Goal: Task Accomplishment & Management: Manage account settings

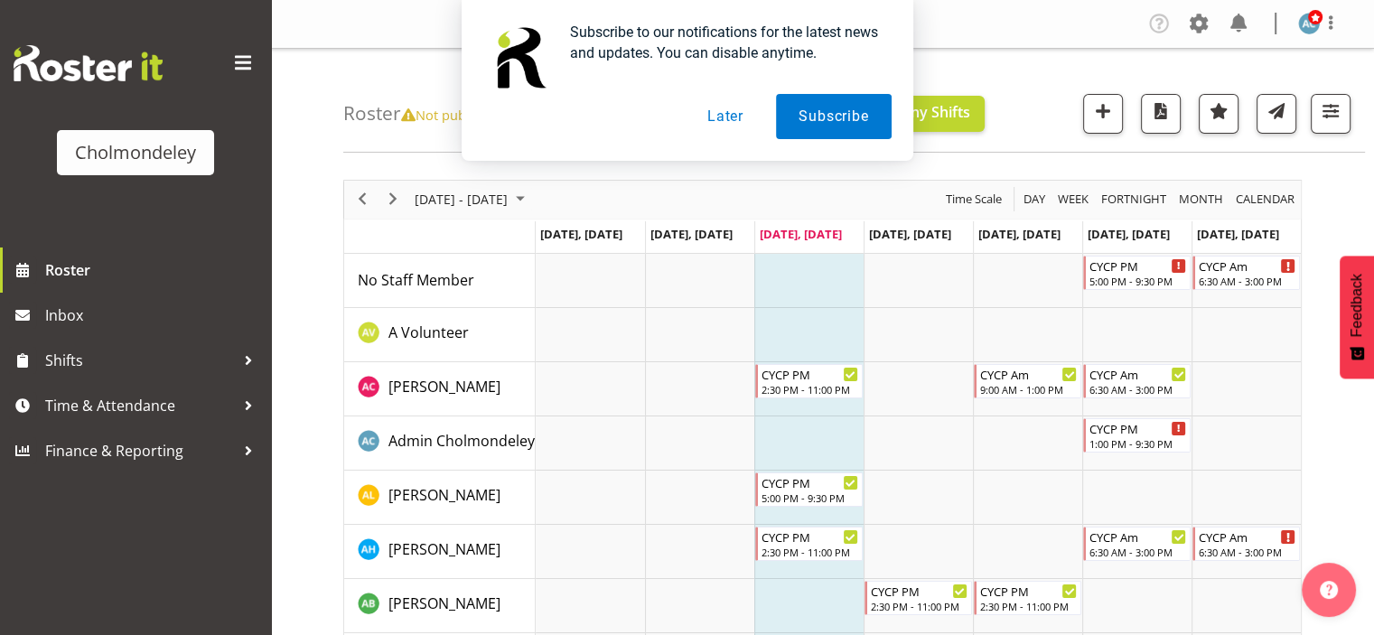
click at [729, 108] on button "Later" at bounding box center [725, 116] width 81 height 45
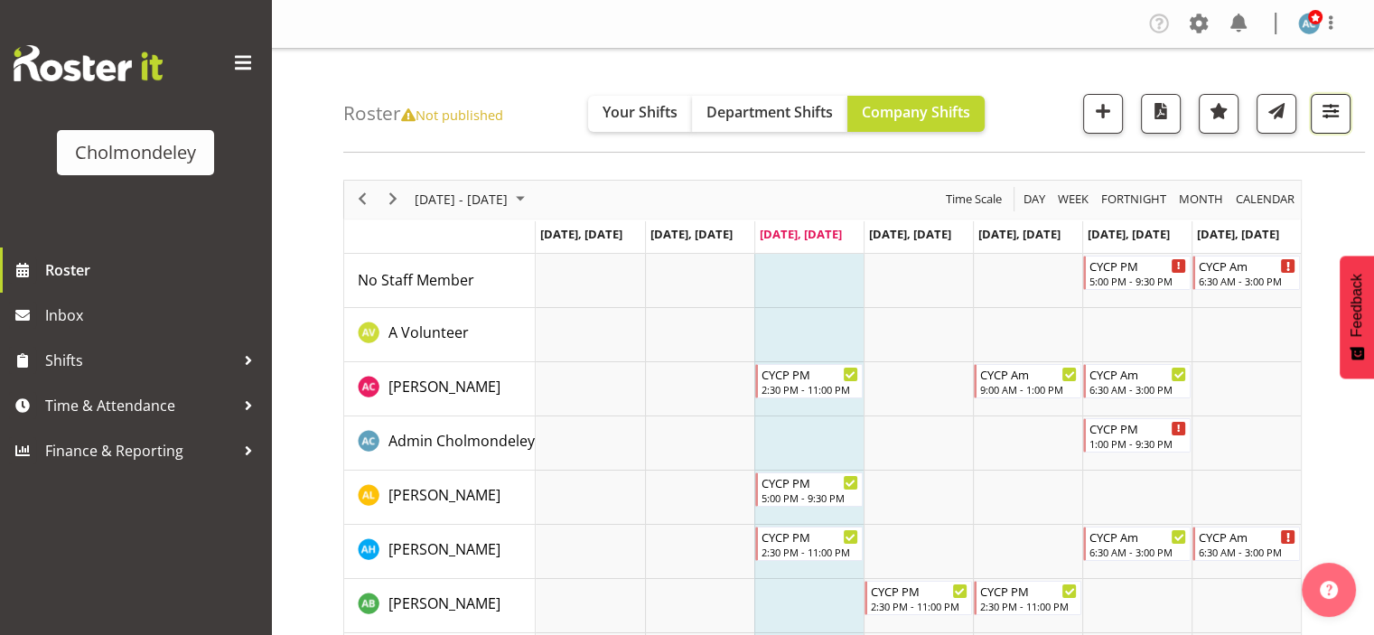
click at [1332, 118] on span "button" at bounding box center [1330, 110] width 23 height 23
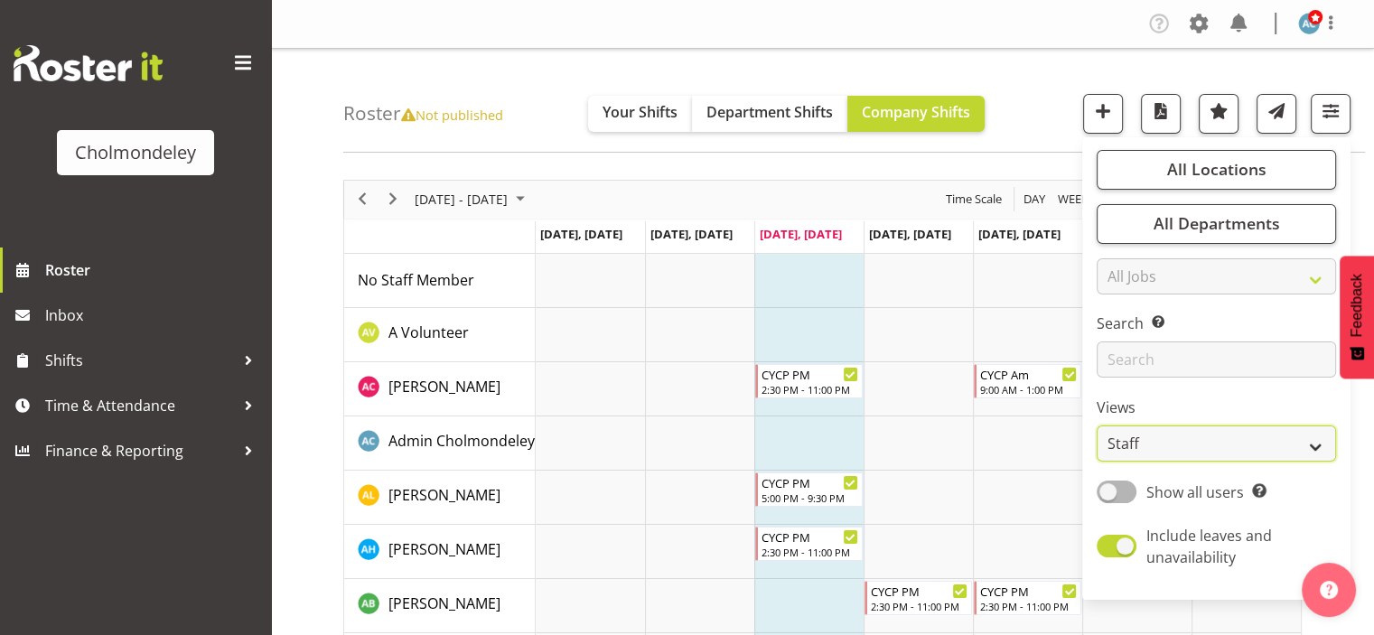
click at [1212, 454] on select "Staff Role Shift - Horizontal Shift - Vertical Staff - Location" at bounding box center [1216, 443] width 239 height 36
click at [1098, 425] on select "Staff Role Shift - Horizontal Shift - Vertical Staff - Location" at bounding box center [1216, 443] width 239 height 36
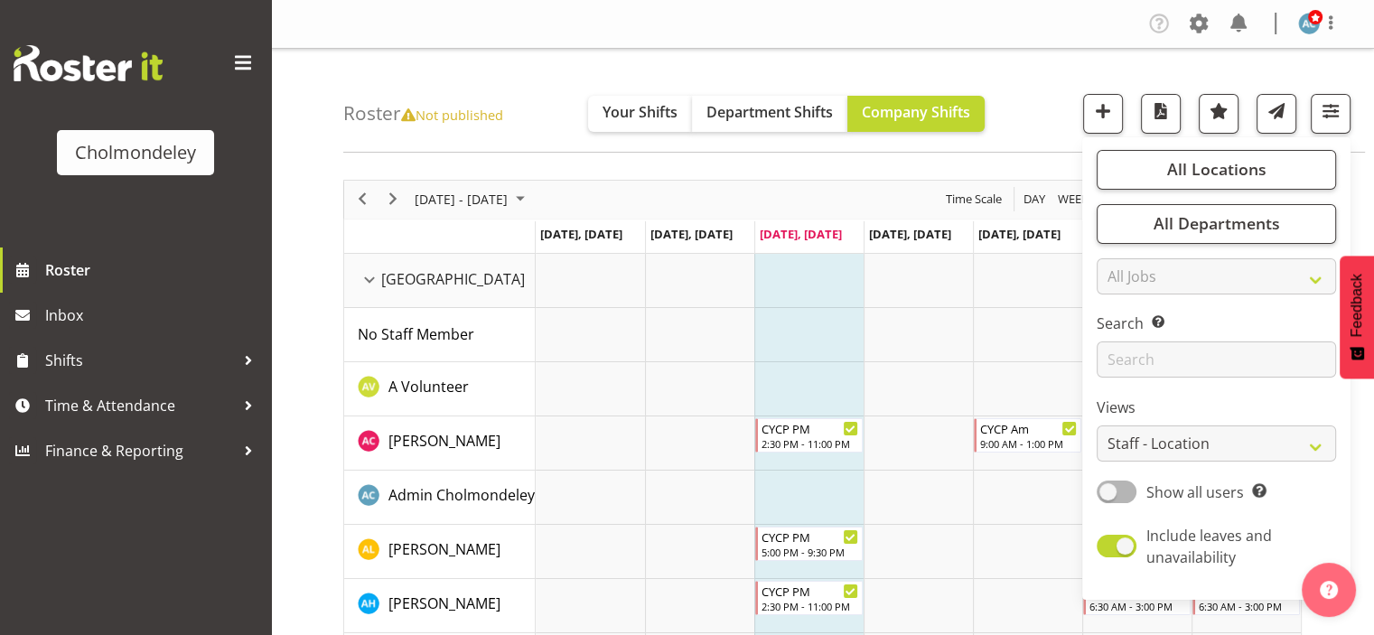
click at [1061, 114] on div "Roster Not published Your Shifts Department Shifts Company Shifts All Locations…" at bounding box center [854, 101] width 1022 height 104
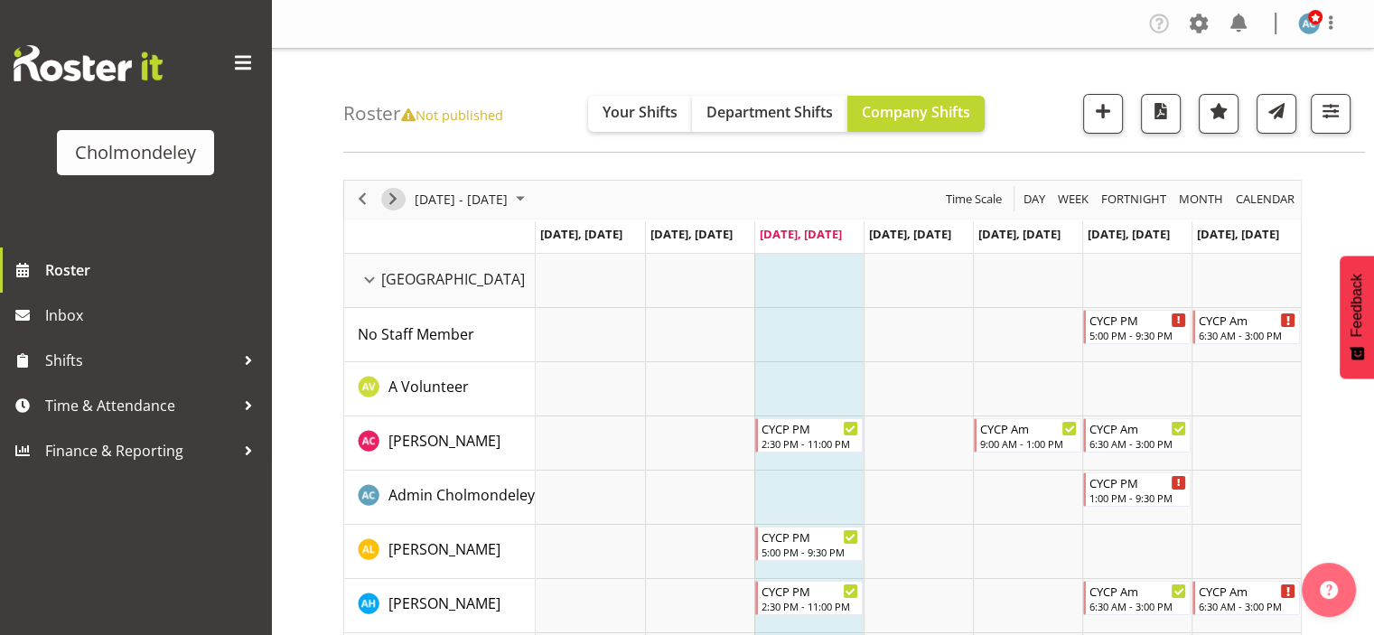
click at [397, 204] on span "Next" at bounding box center [393, 199] width 22 height 23
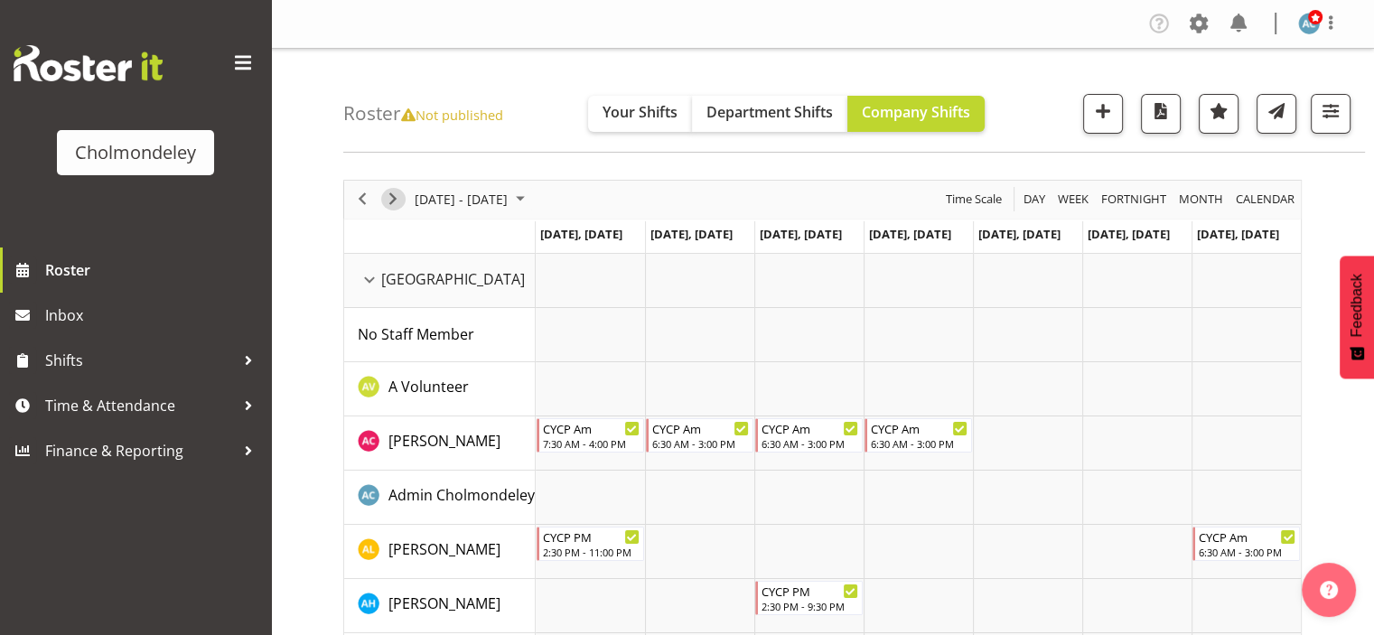
click at [393, 201] on span "Next" at bounding box center [393, 199] width 22 height 23
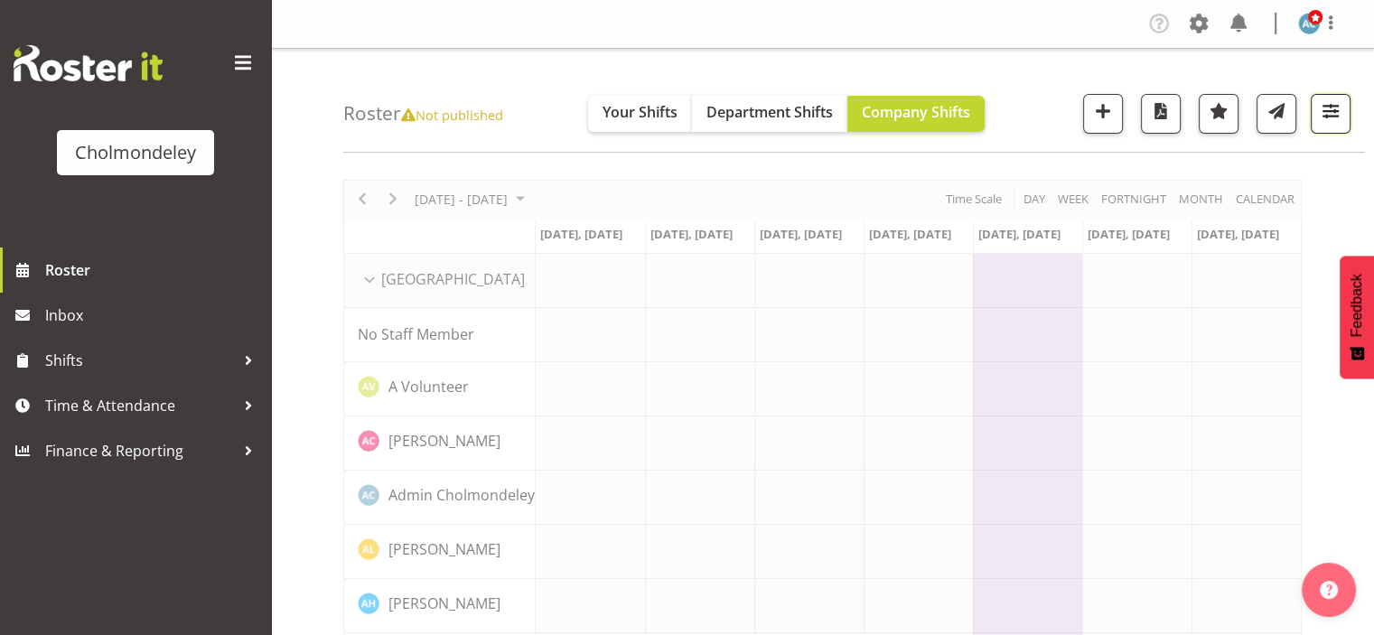
click at [1317, 122] on button "button" at bounding box center [1331, 114] width 40 height 40
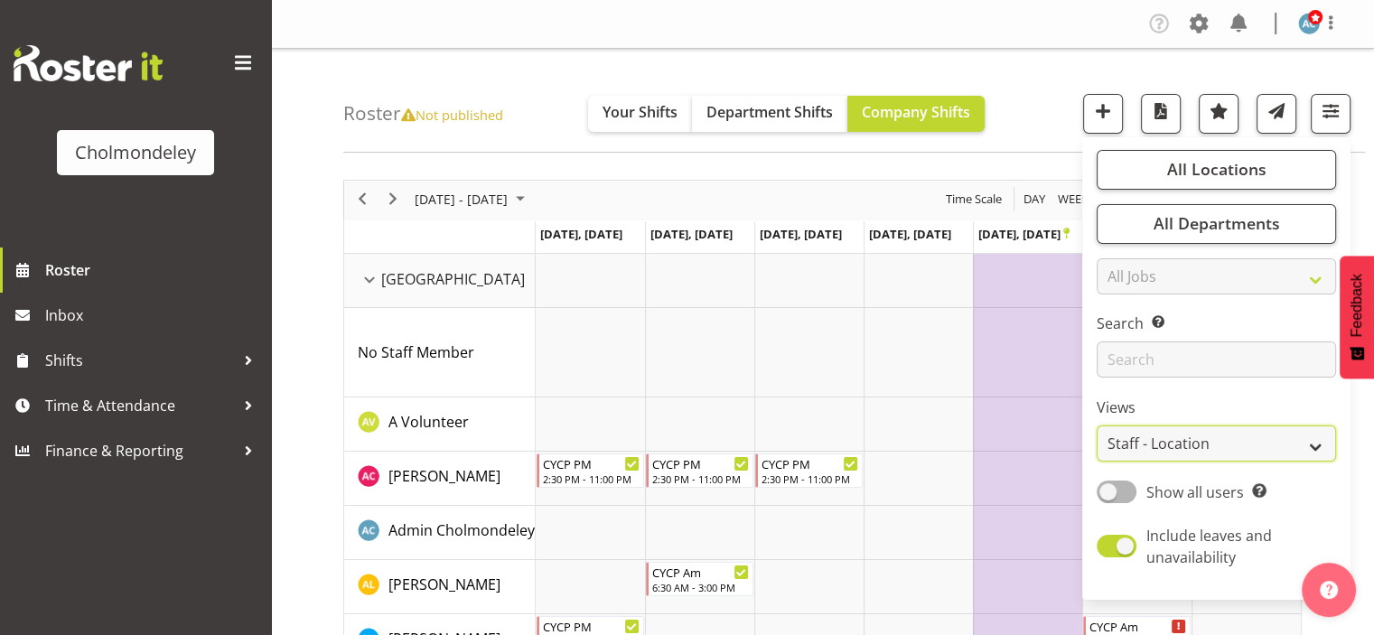
click at [1257, 441] on select "Staff Role Shift - Horizontal Shift - Vertical Staff - Location" at bounding box center [1216, 443] width 239 height 36
select select "shift"
click at [1098, 425] on select "Staff Role Shift - Horizontal Shift - Vertical Staff - Location" at bounding box center [1216, 443] width 239 height 36
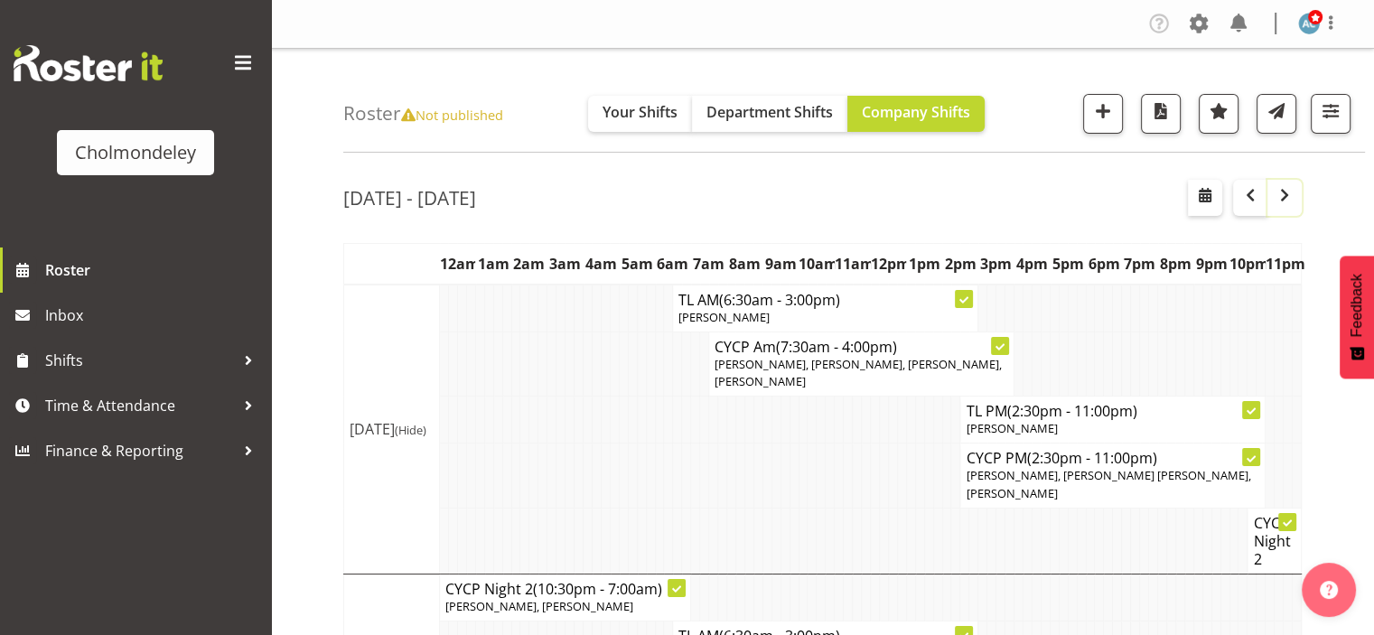
click at [1280, 209] on button "button" at bounding box center [1284, 198] width 34 height 36
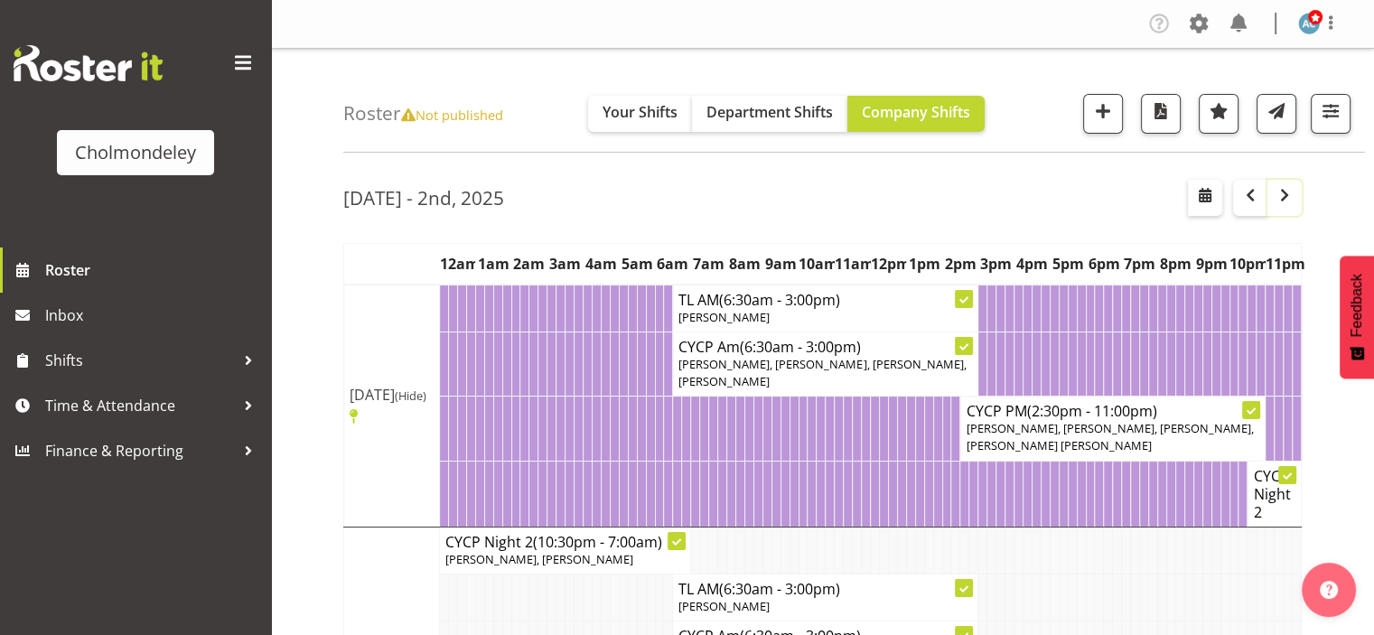
click at [1280, 209] on button "button" at bounding box center [1284, 198] width 34 height 36
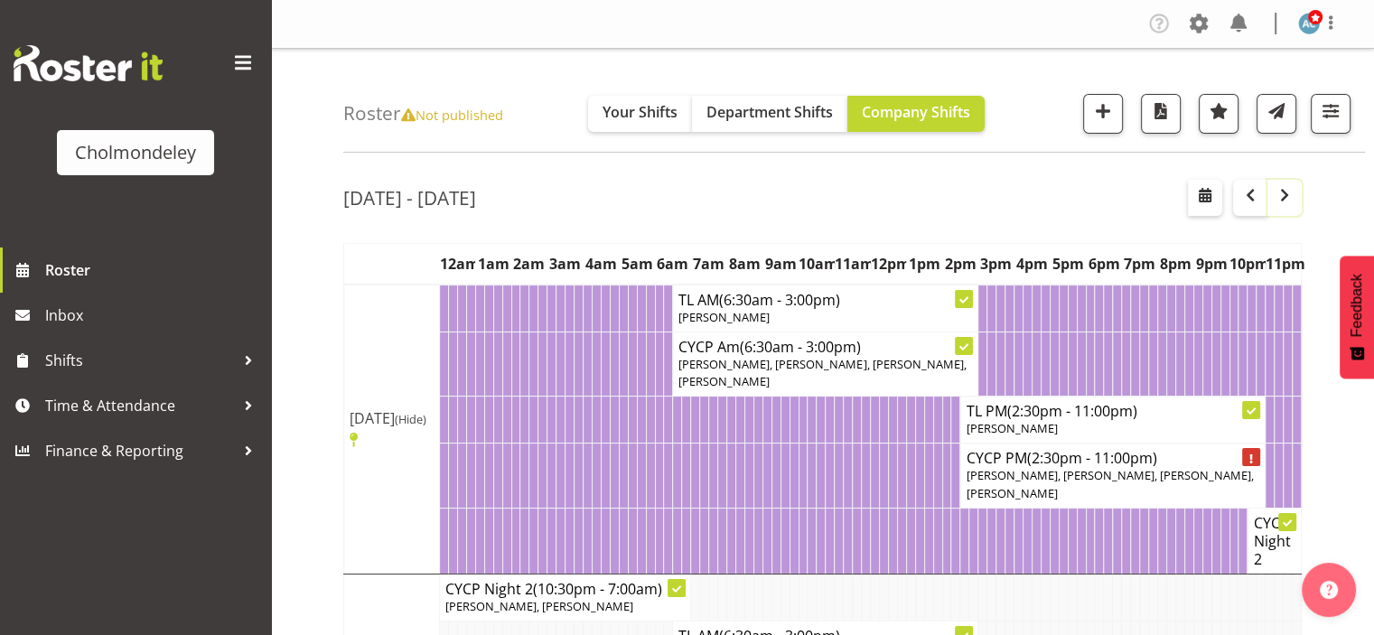
click at [1280, 209] on button "button" at bounding box center [1284, 198] width 34 height 36
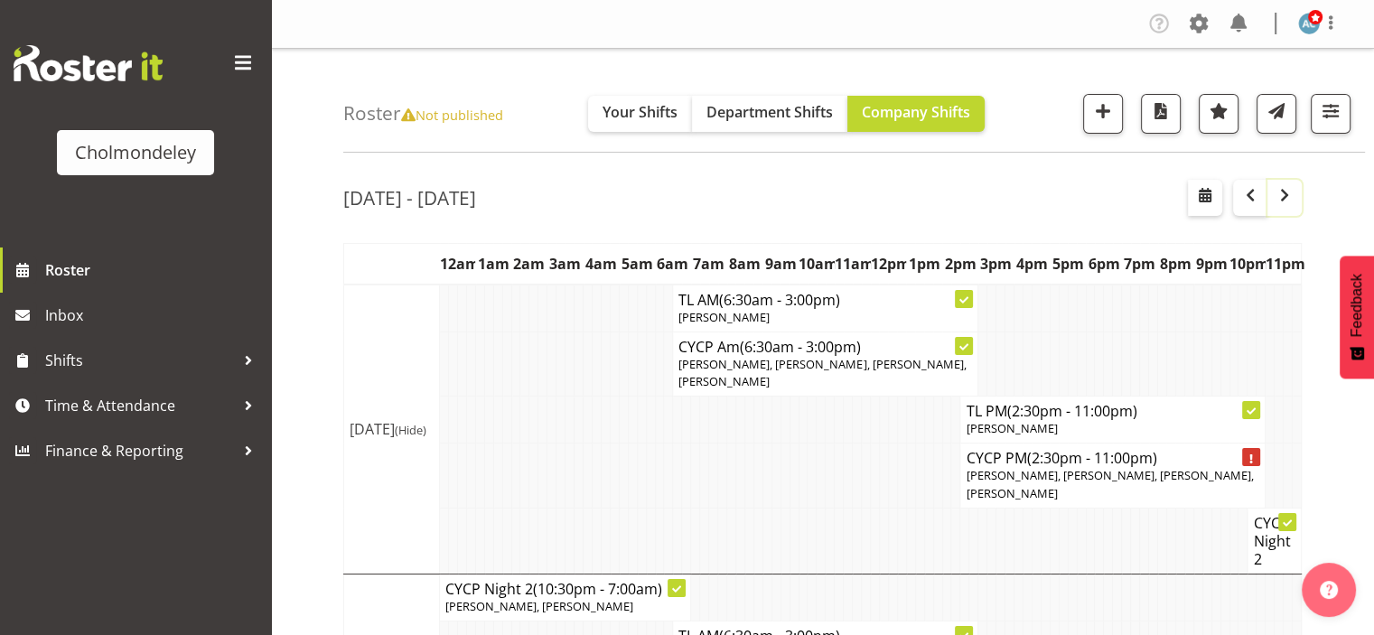
click at [1280, 209] on button "button" at bounding box center [1284, 198] width 34 height 36
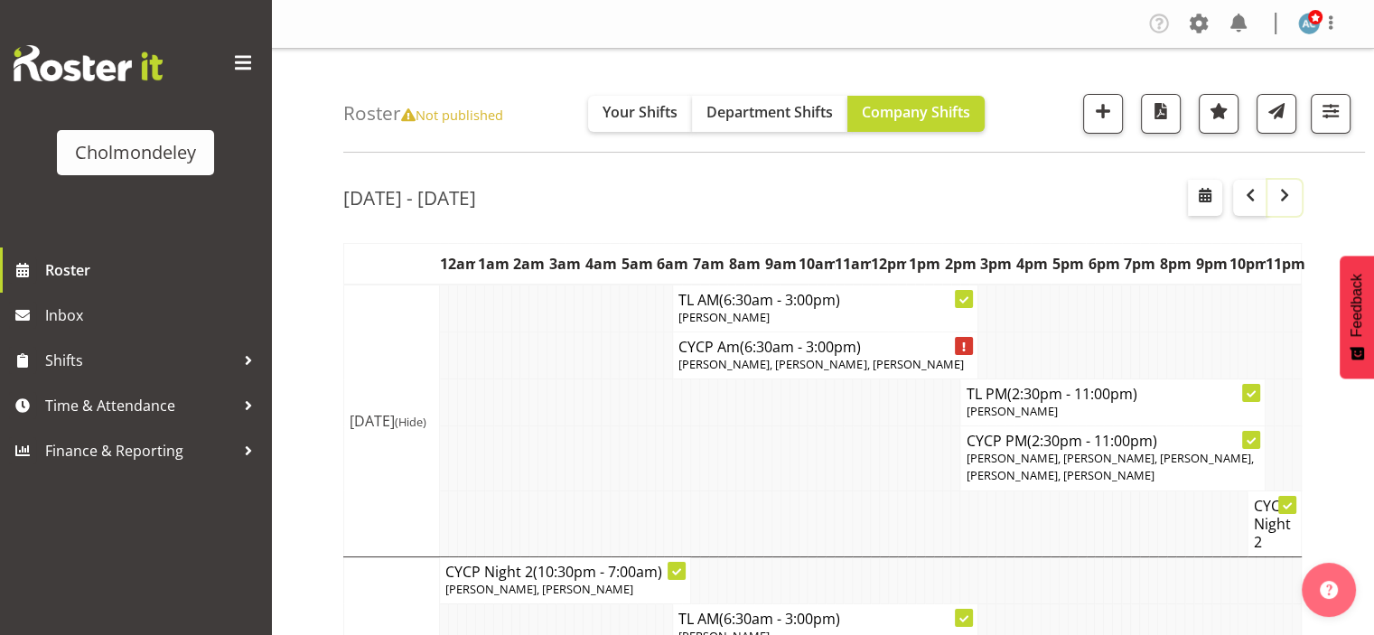
click at [1280, 209] on button "button" at bounding box center [1284, 198] width 34 height 36
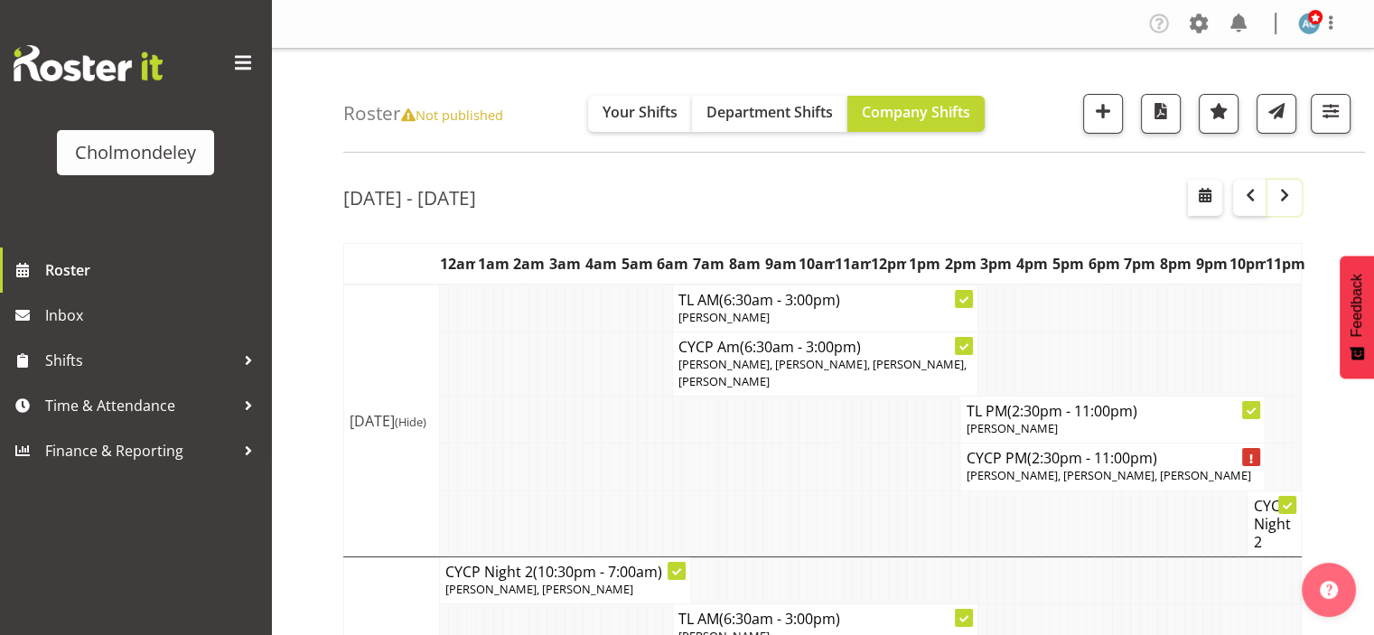
click at [1286, 210] on button "button" at bounding box center [1284, 198] width 34 height 36
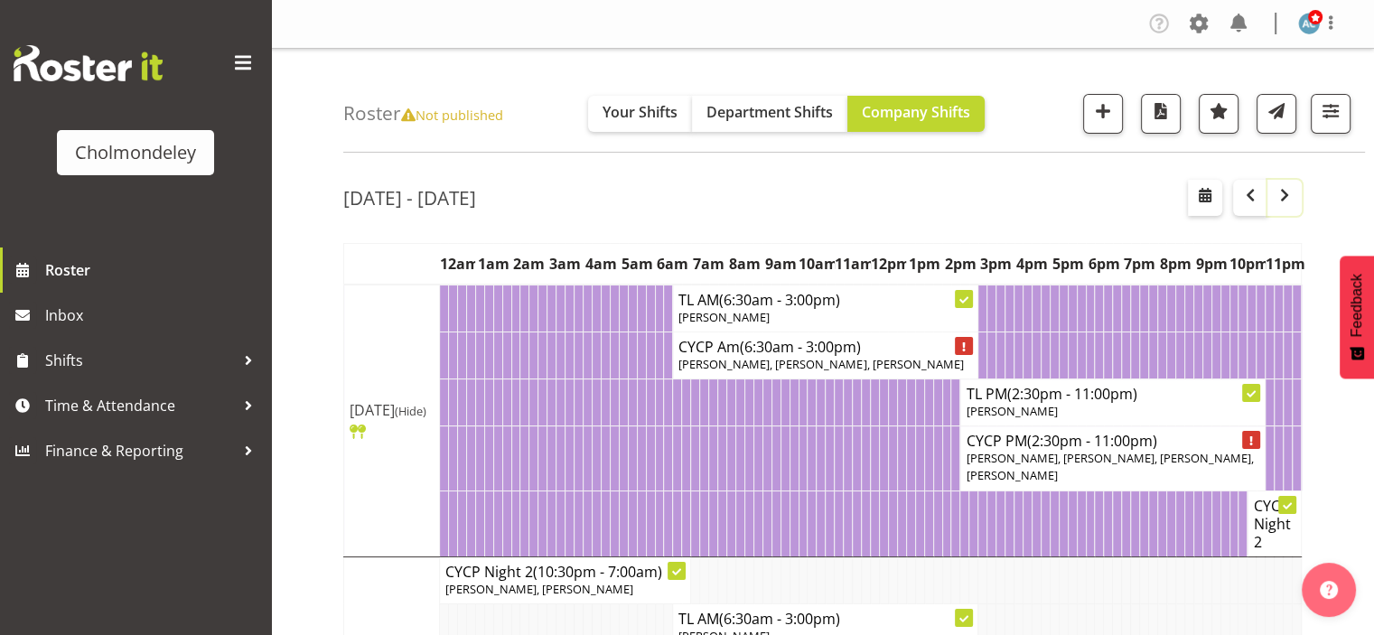
click at [1286, 210] on button "button" at bounding box center [1284, 198] width 34 height 36
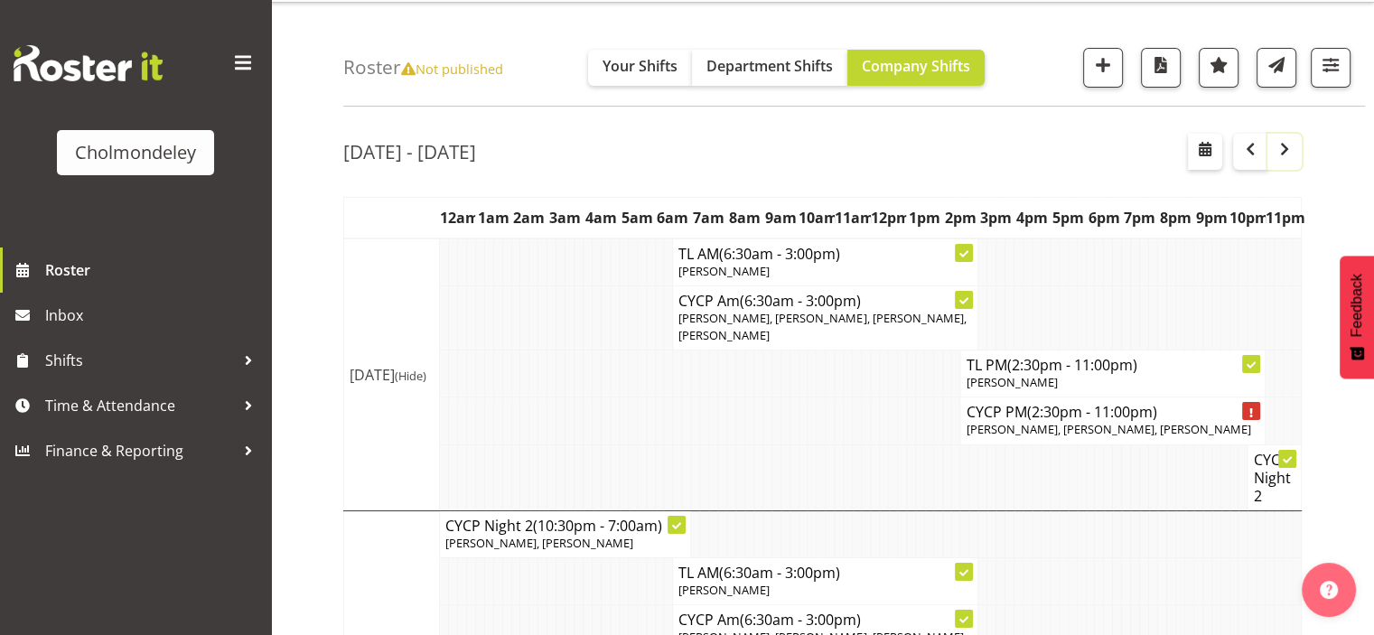
scroll to position [36, 0]
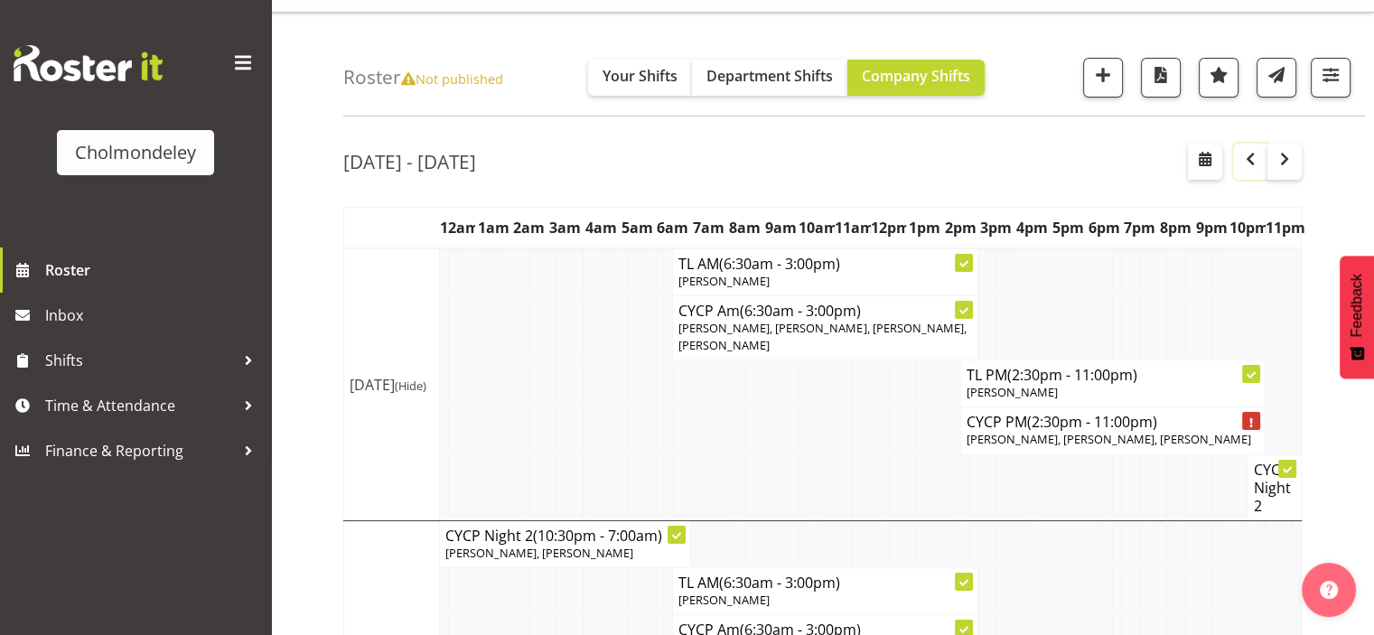
click at [1238, 156] on button "button" at bounding box center [1250, 162] width 34 height 36
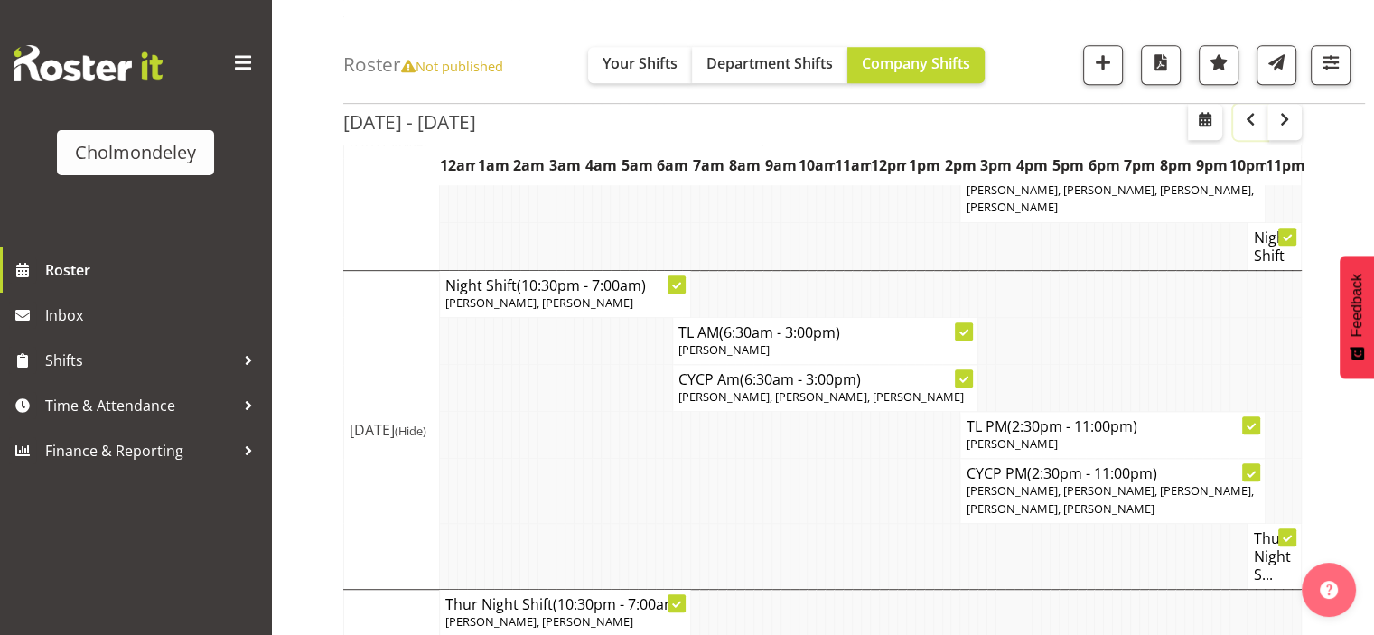
scroll to position [864, 0]
